Goal: Task Accomplishment & Management: Manage account settings

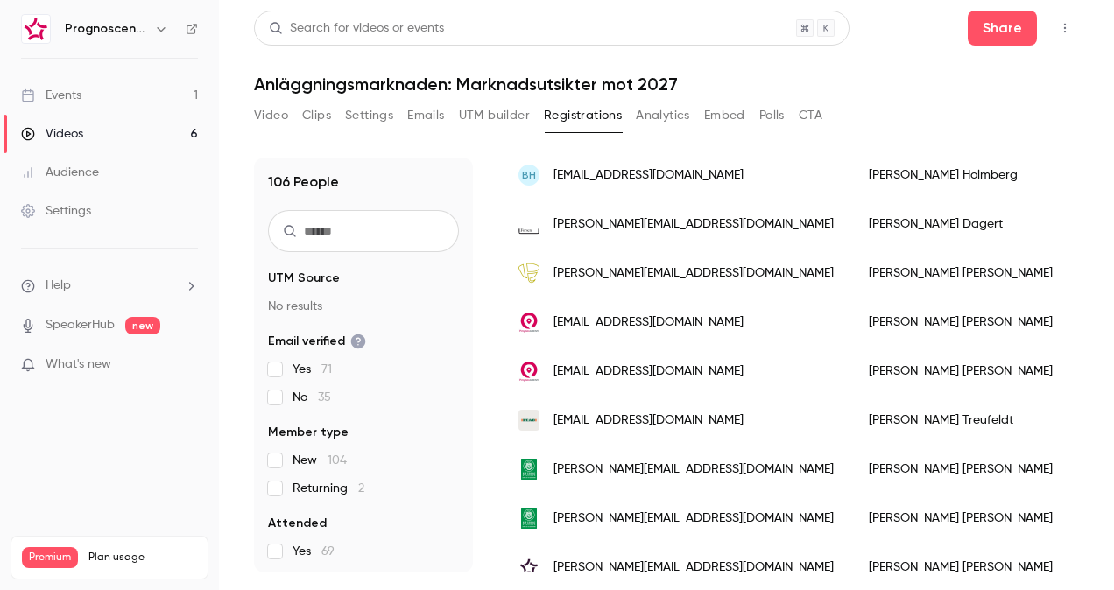
scroll to position [175, 0]
click at [68, 105] on link "Events 1" at bounding box center [109, 95] width 219 height 39
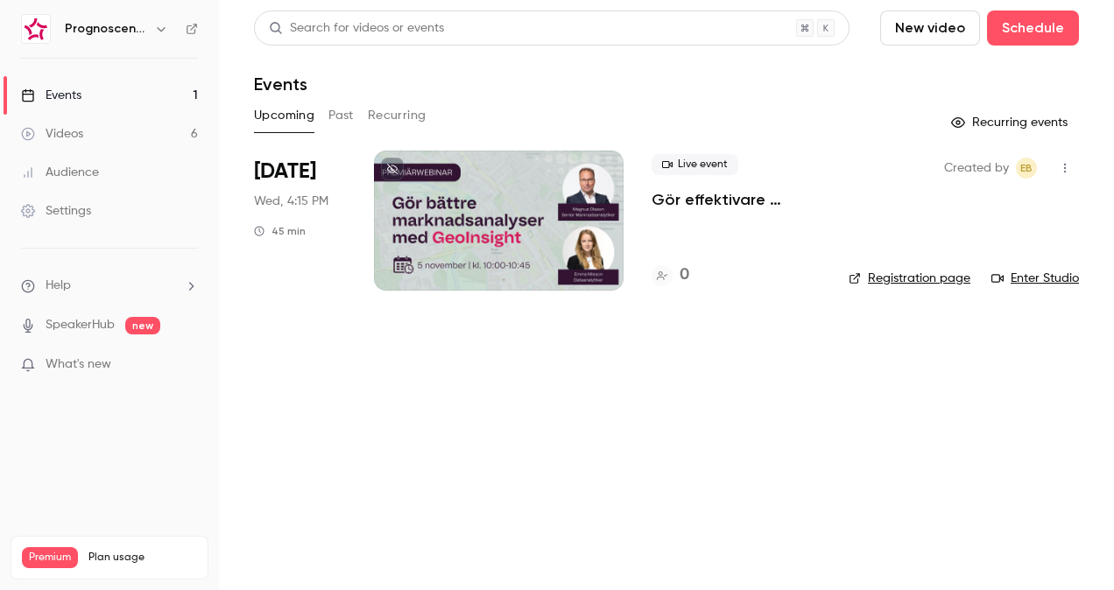
click at [721, 208] on p "Gör effektivare marknadsanalyser med GeoInsight" at bounding box center [736, 199] width 169 height 21
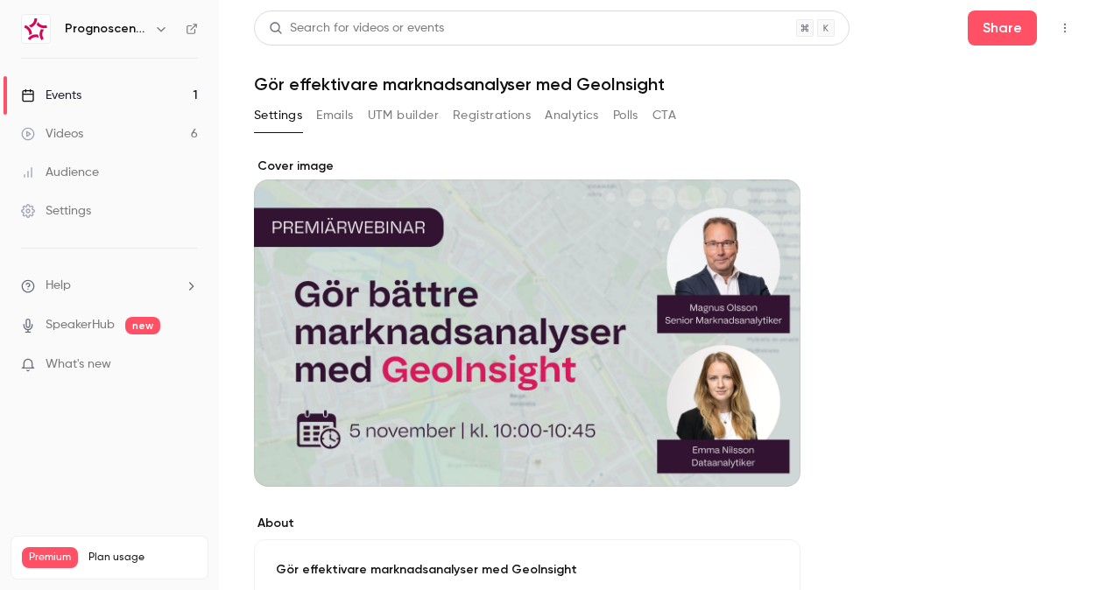
click at [582, 288] on div "Cover image" at bounding box center [527, 322] width 547 height 329
click at [0, 0] on input "Cover image" at bounding box center [0, 0] width 0 height 0
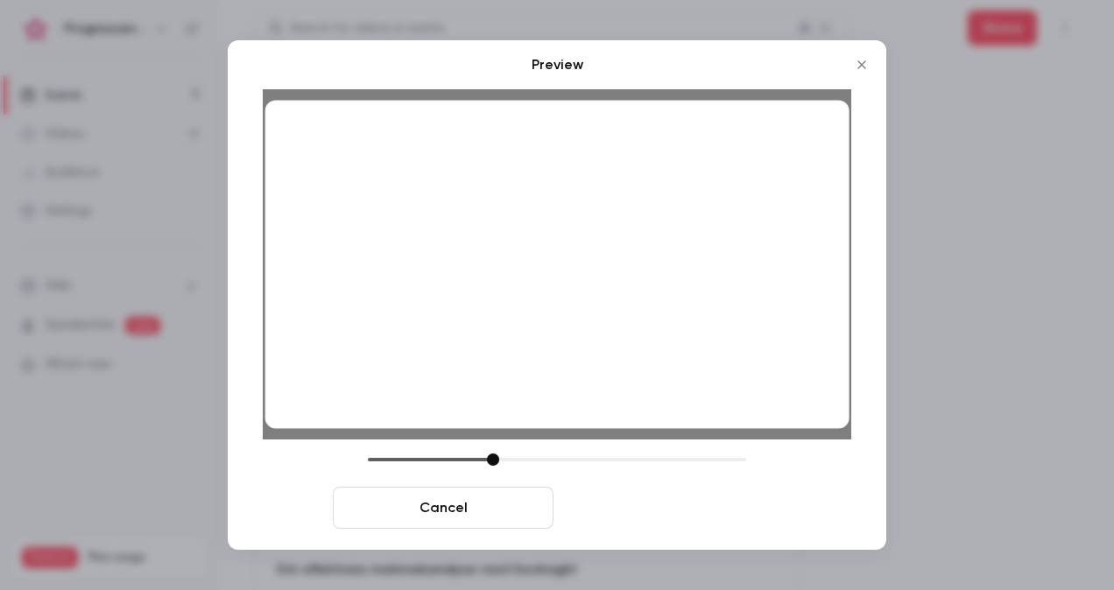
click at [691, 513] on button "Save cover" at bounding box center [671, 508] width 221 height 42
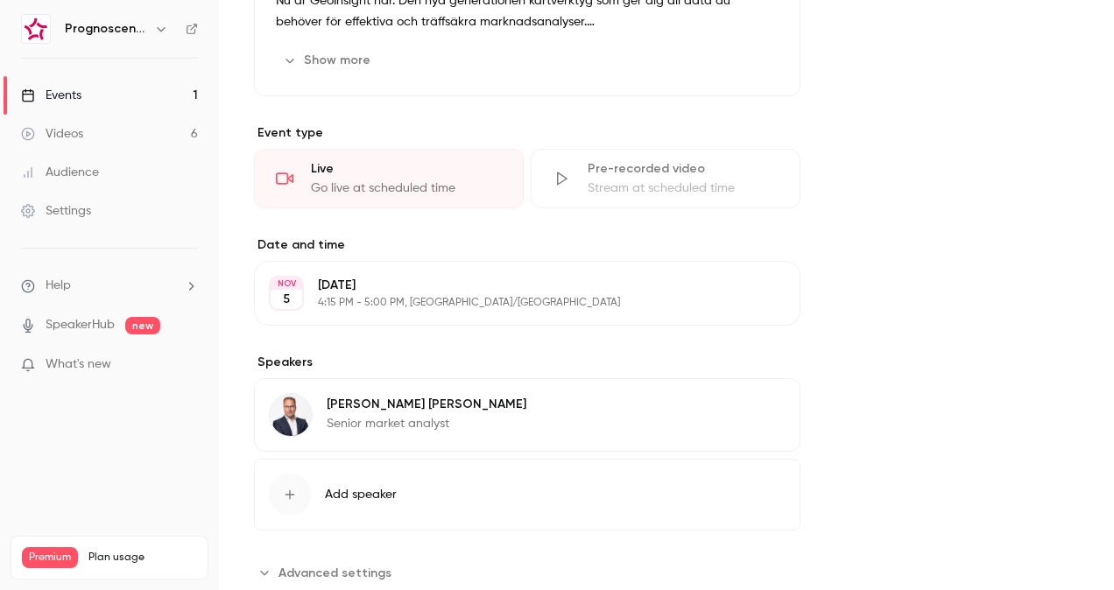
scroll to position [718, 0]
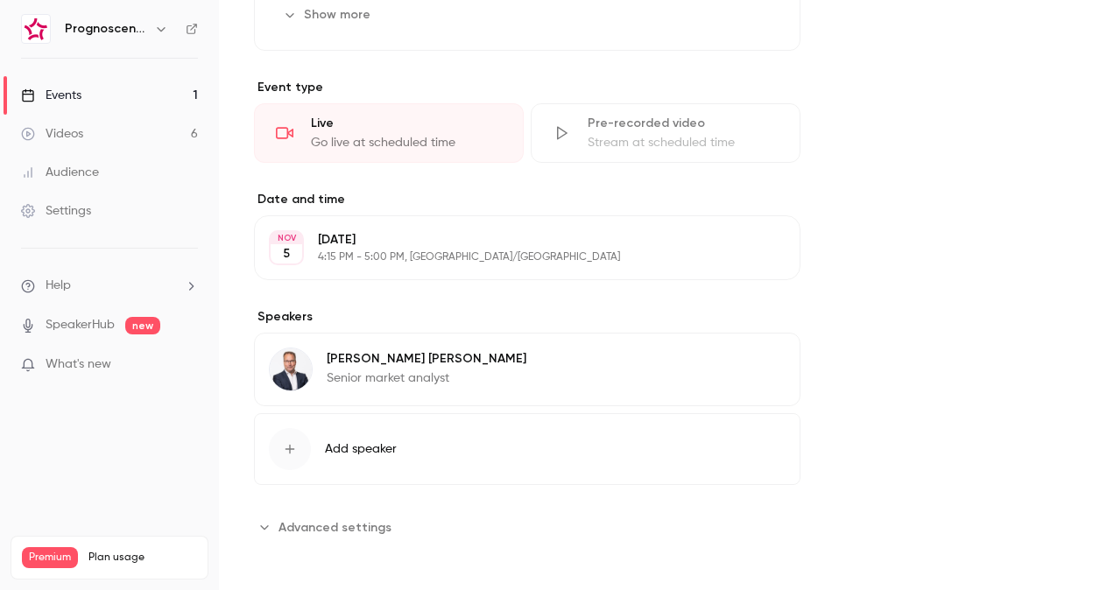
click at [449, 251] on p "4:15 PM - 5:00 PM, [GEOGRAPHIC_DATA]/[GEOGRAPHIC_DATA]" at bounding box center [513, 258] width 390 height 14
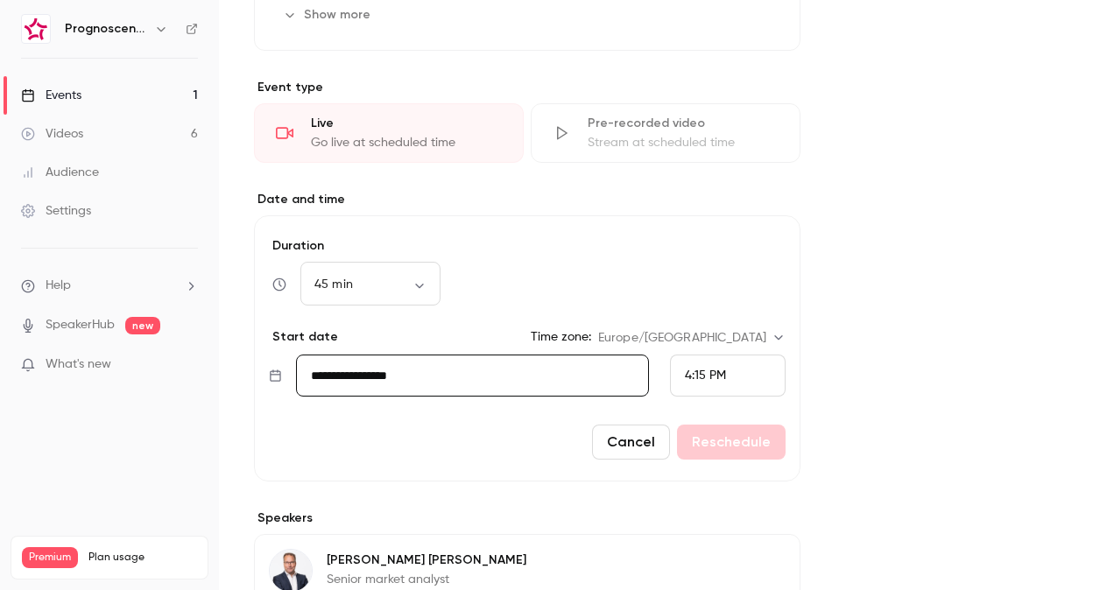
click at [392, 361] on input "**********" at bounding box center [472, 376] width 353 height 42
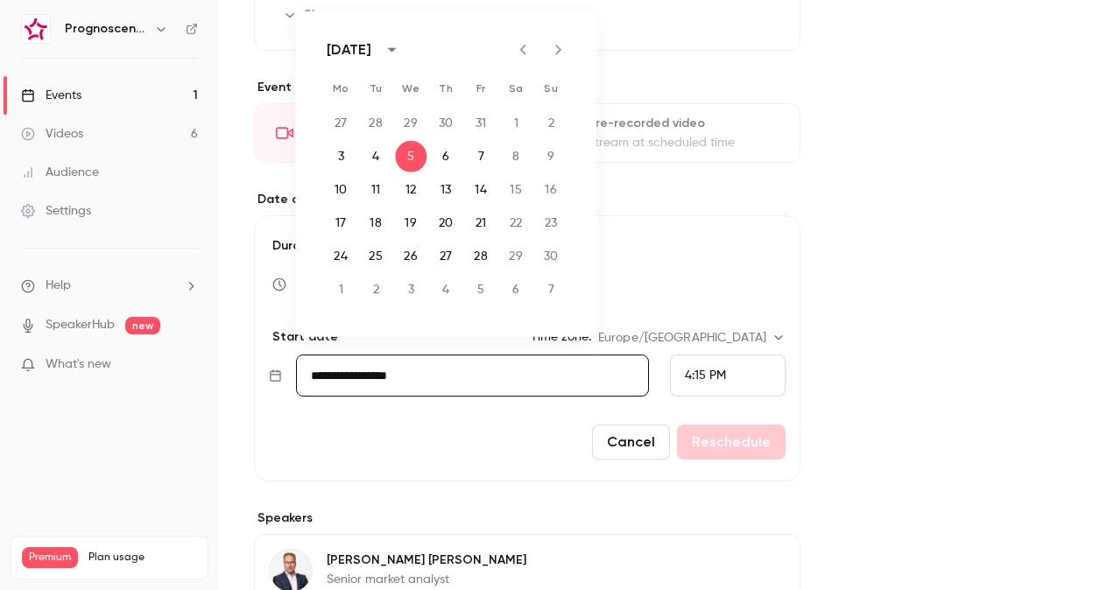
click at [520, 52] on icon "Previous month" at bounding box center [522, 49] width 21 height 21
click at [417, 256] on button "29" at bounding box center [411, 257] width 32 height 32
type input "**********"
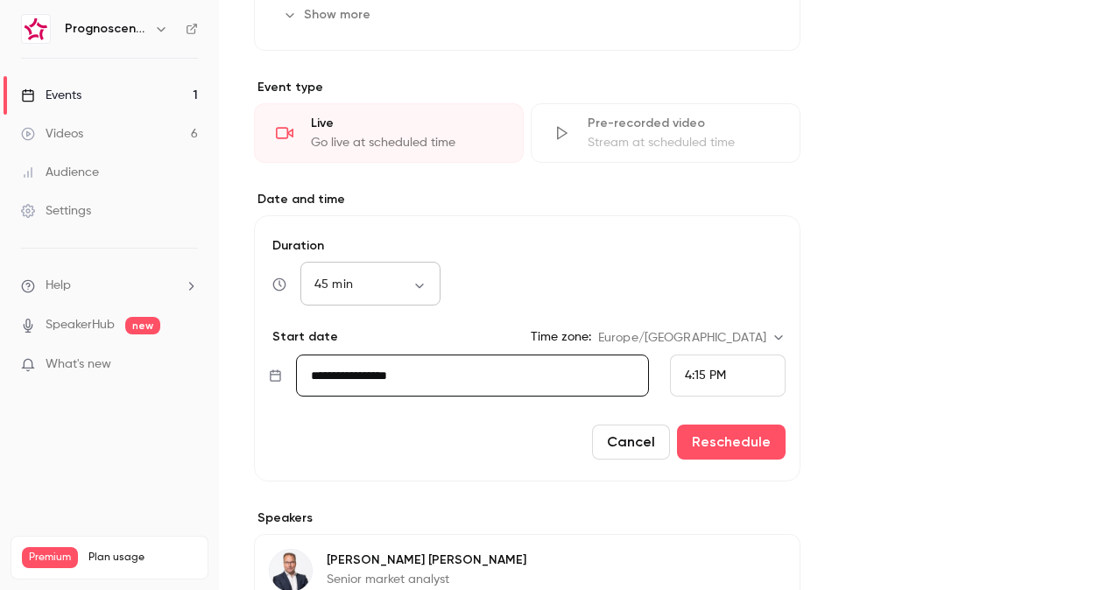
click at [426, 286] on body "Prognoscentret | Powered by Hubexo Events 1 Videos 6 Audience Settings Help Spe…" at bounding box center [557, 295] width 1114 height 590
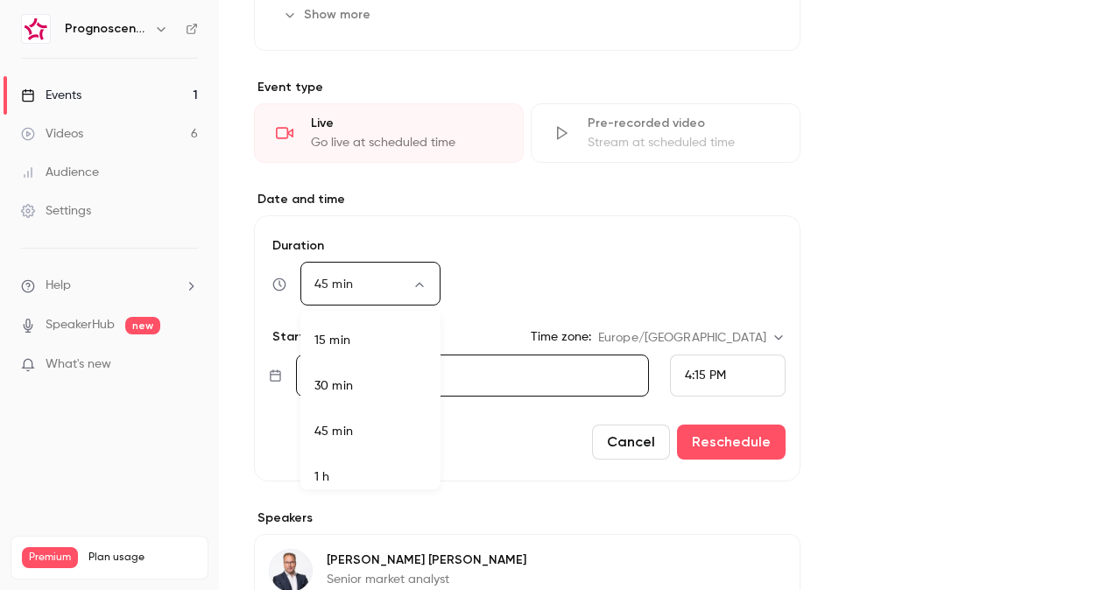
click at [371, 383] on li "30 min" at bounding box center [370, 386] width 140 height 46
type input "**"
click at [778, 277] on div "30 min ** ​" at bounding box center [527, 285] width 517 height 42
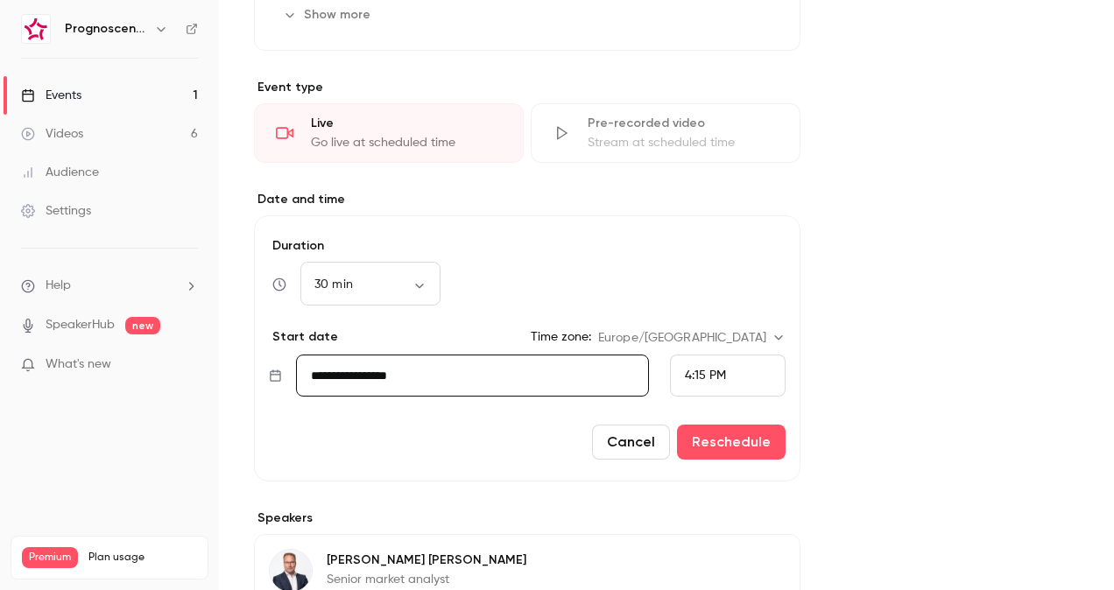
click at [721, 367] on div "4:15 PM" at bounding box center [705, 376] width 41 height 18
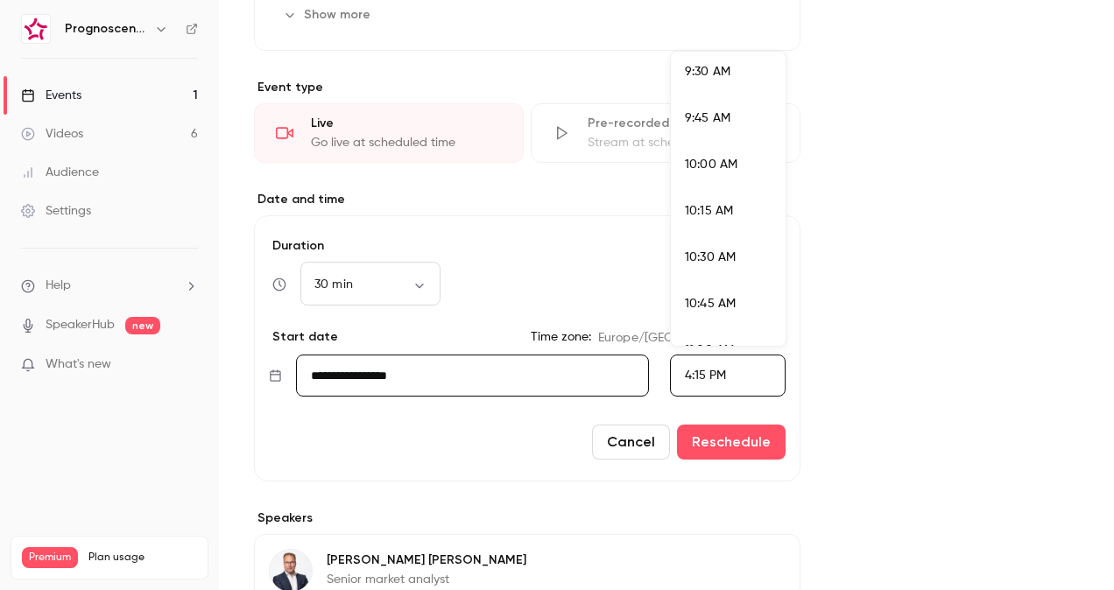
scroll to position [1754, 0]
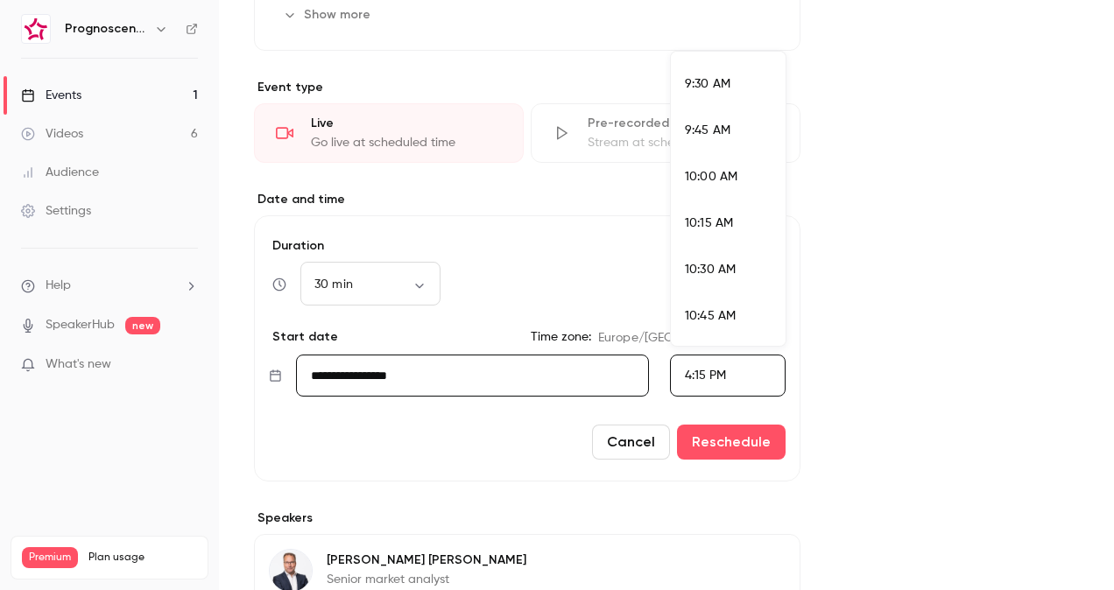
click at [720, 180] on span "10:00 AM" at bounding box center [711, 177] width 53 height 12
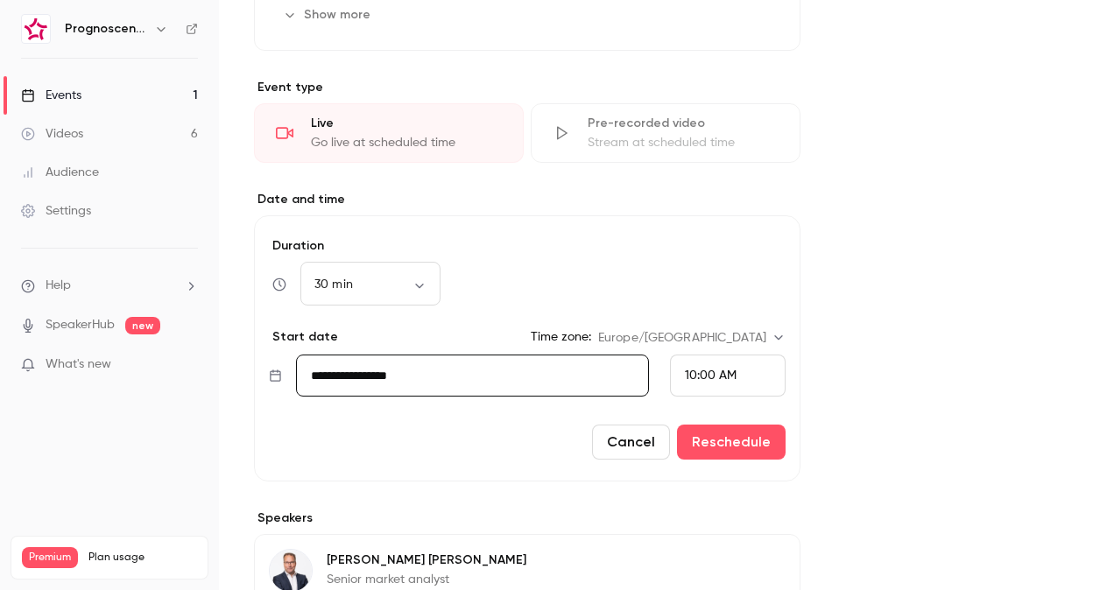
scroll to position [2893, 0]
click at [914, 366] on div "**********" at bounding box center [666, 111] width 825 height 1345
click at [730, 441] on button "Reschedule" at bounding box center [731, 442] width 109 height 35
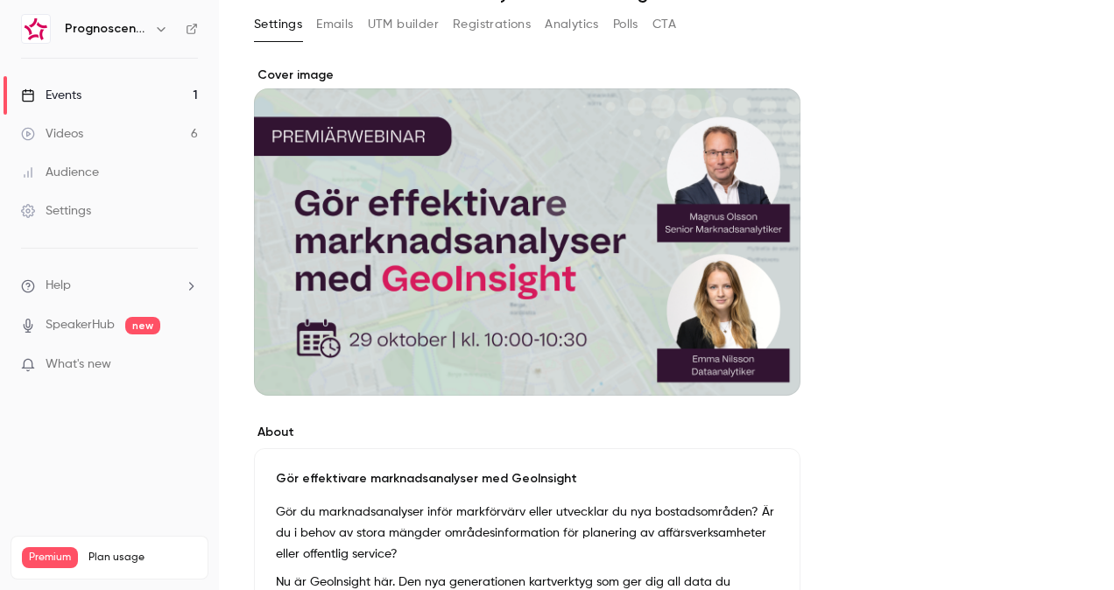
scroll to position [0, 0]
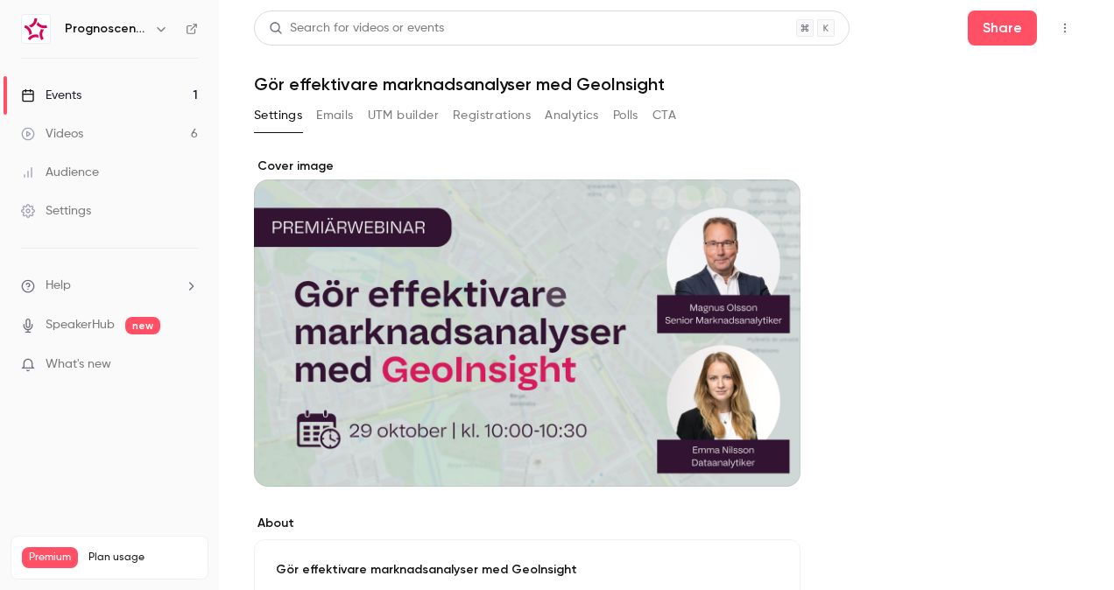
click at [481, 116] on button "Registrations" at bounding box center [492, 116] width 78 height 28
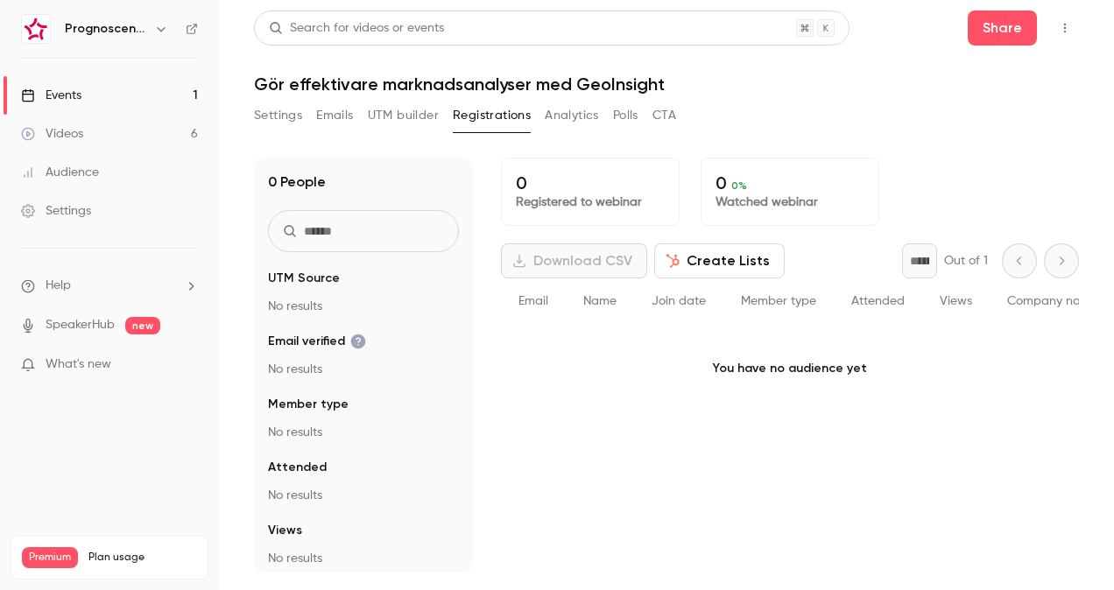
click at [277, 116] on button "Settings" at bounding box center [278, 116] width 48 height 28
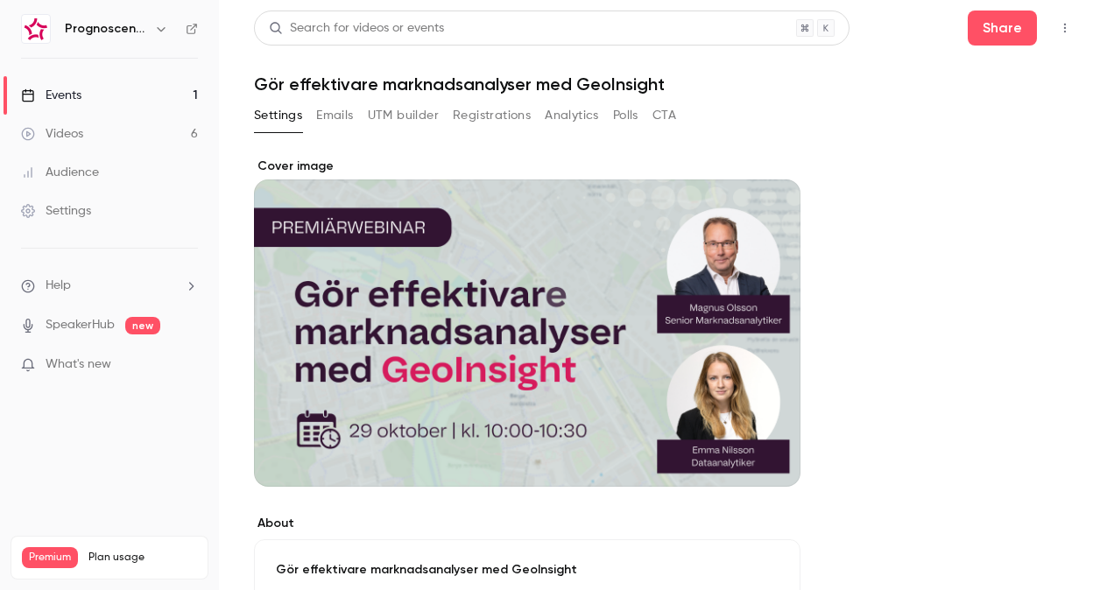
click at [78, 99] on div "Events" at bounding box center [51, 96] width 60 height 18
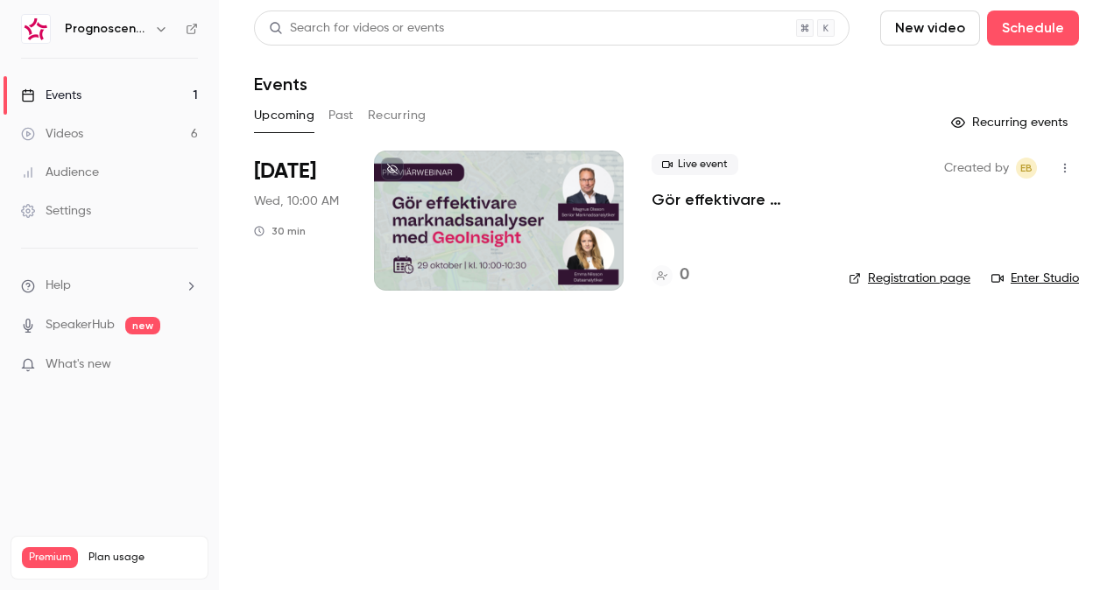
click at [119, 137] on link "Videos 6" at bounding box center [109, 134] width 219 height 39
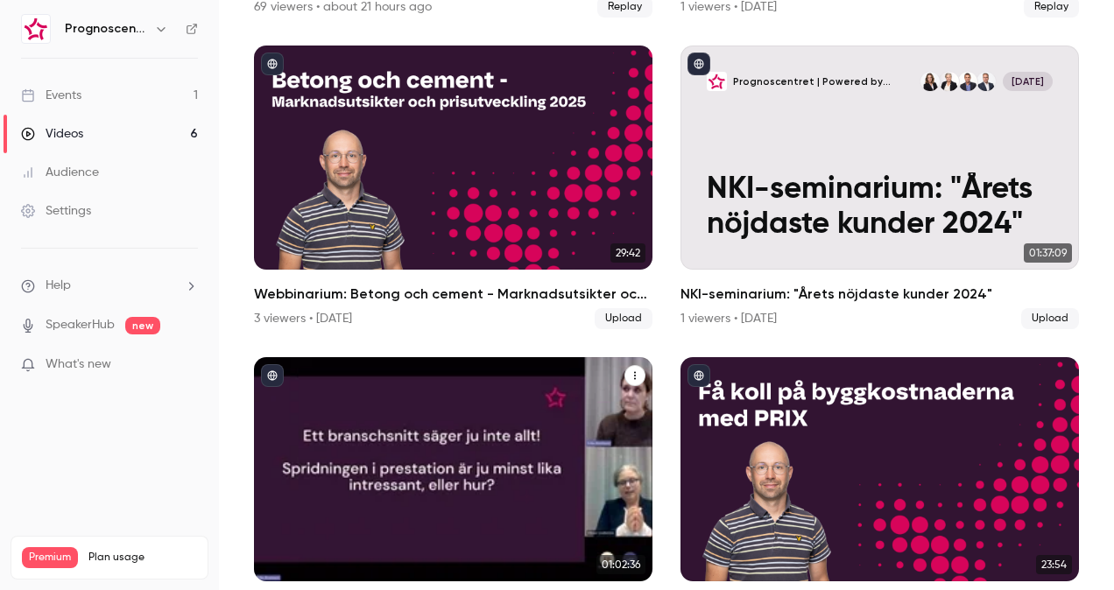
scroll to position [476, 0]
